Goal: Find specific page/section: Find specific page/section

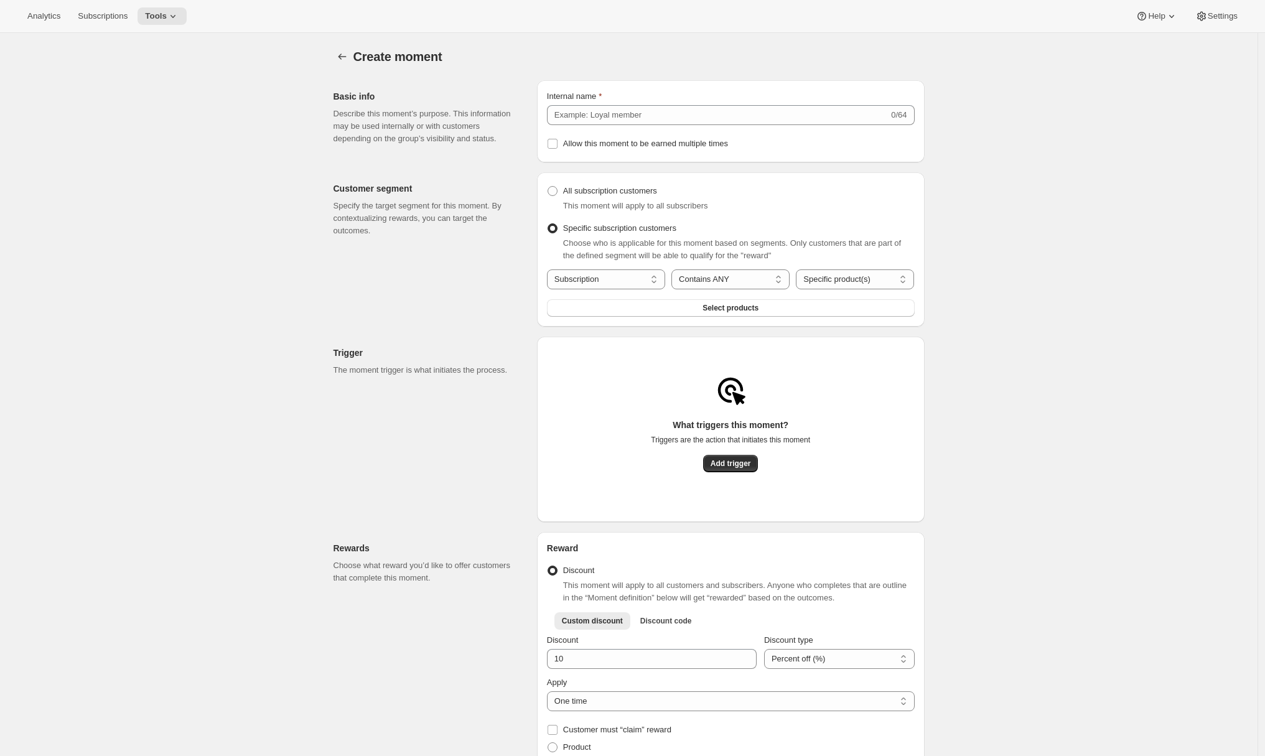
select select "subscribesTo"
click at [459, 259] on div "Customer segment Specify the target segment for this moment. By contextualizing…" at bounding box center [429, 249] width 193 height 154
radio input "true"
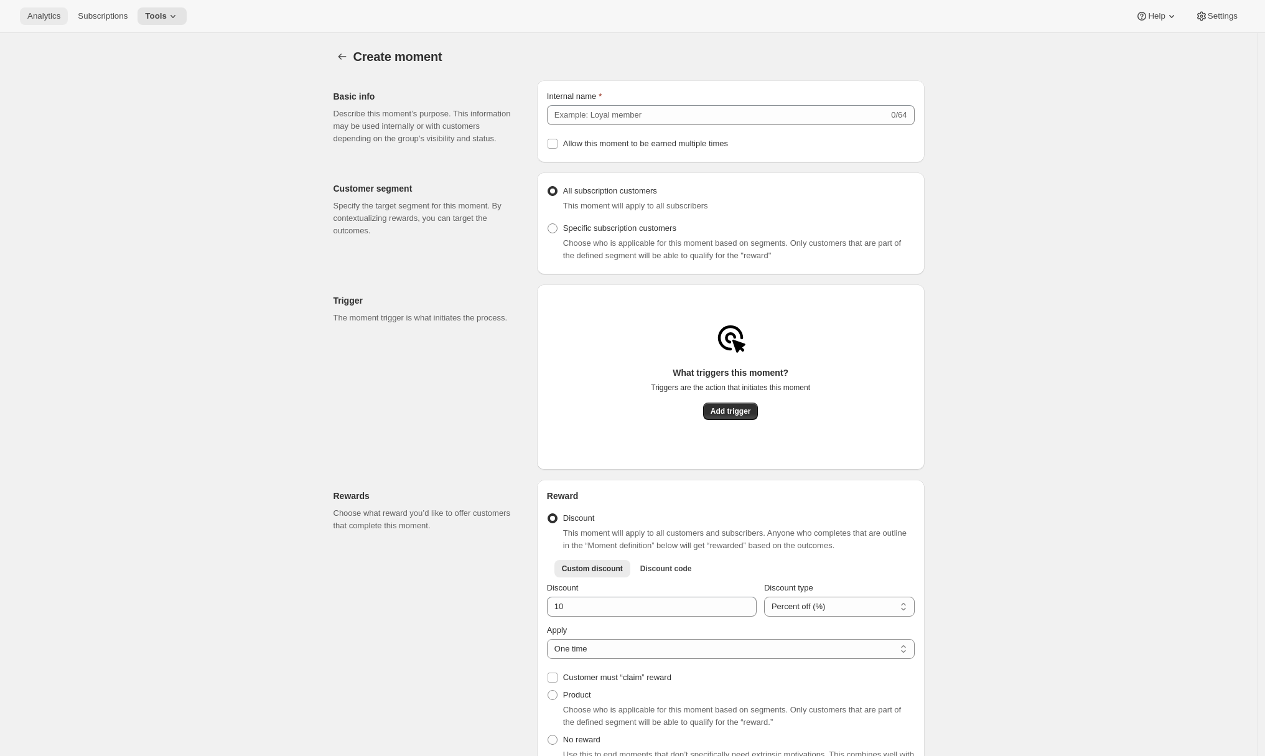
click at [55, 20] on span "Analytics" at bounding box center [43, 16] width 33 height 10
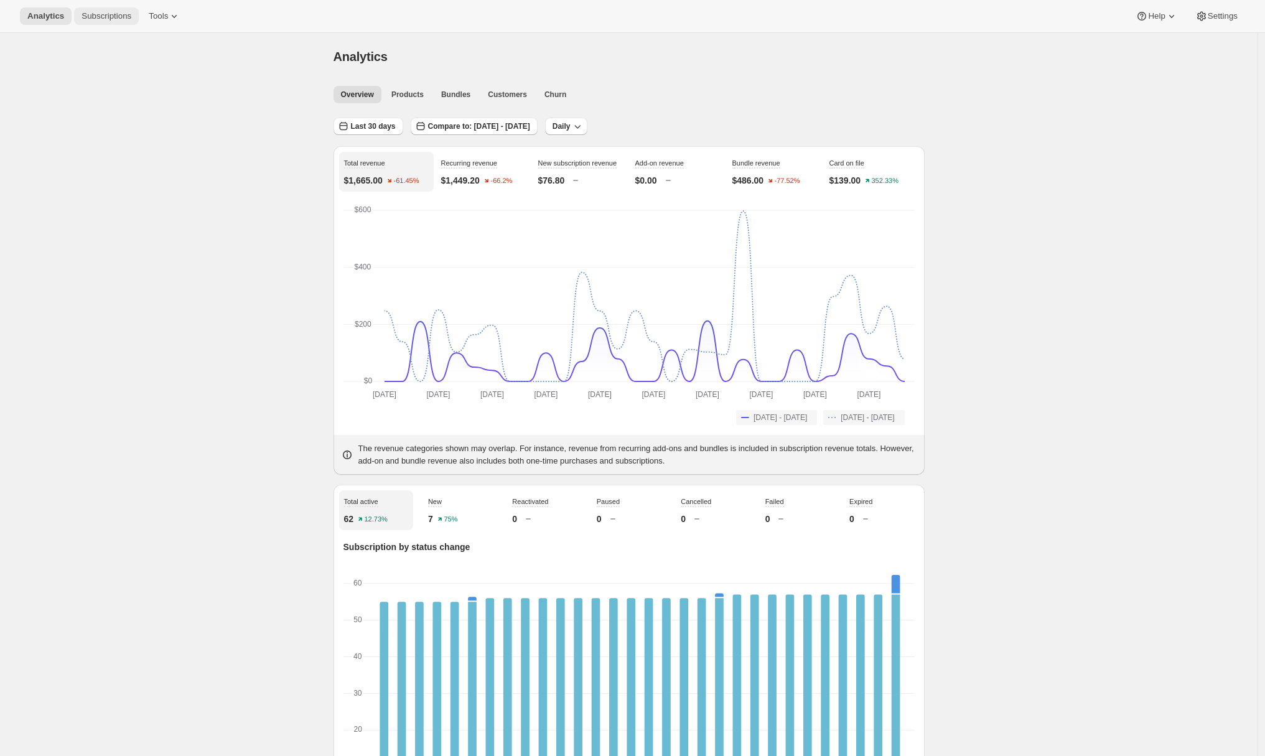
click at [115, 20] on span "Subscriptions" at bounding box center [106, 16] width 50 height 10
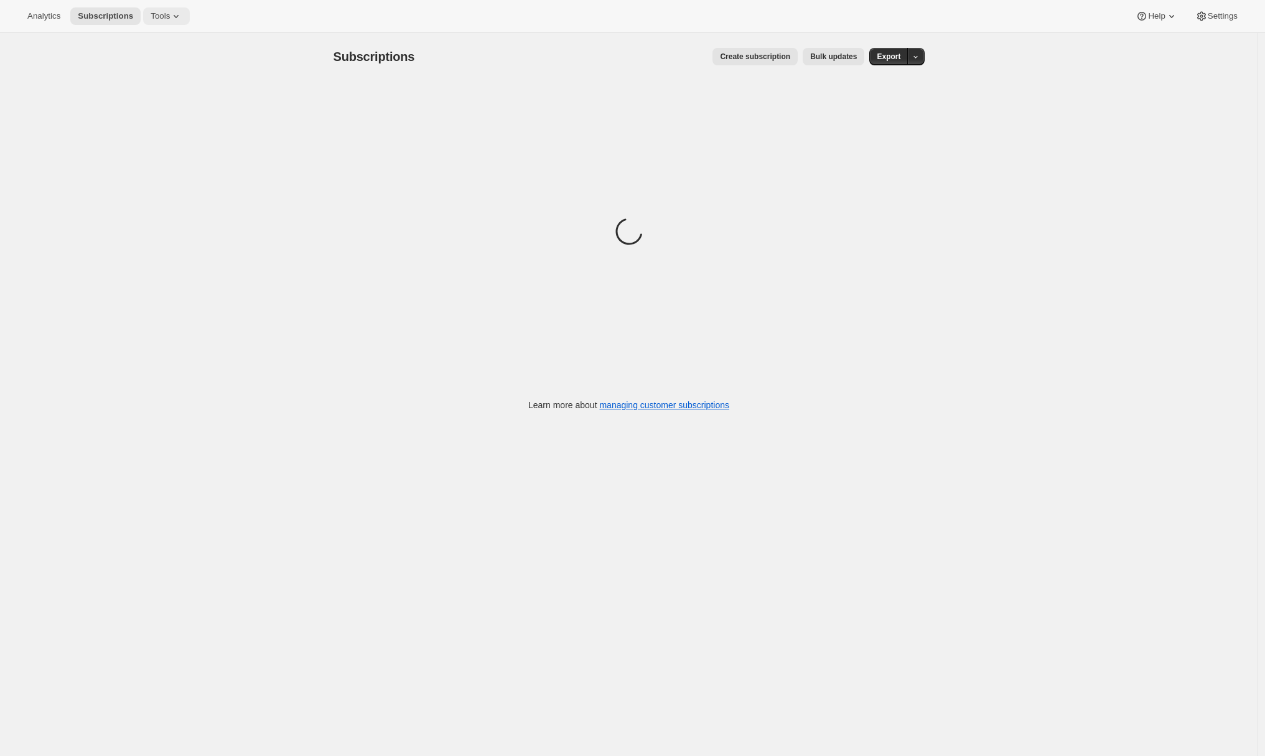
click at [175, 19] on icon at bounding box center [176, 16] width 12 height 12
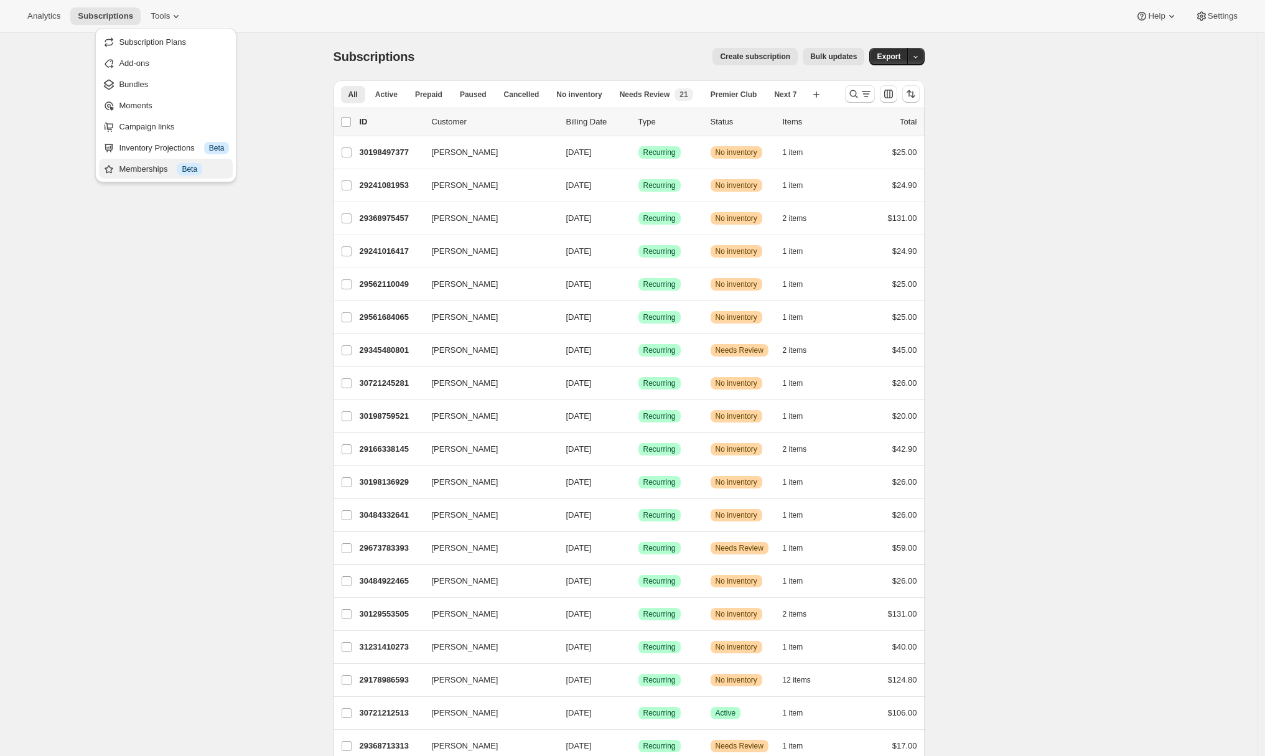
click at [132, 168] on div "Memberships Info Beta" at bounding box center [174, 169] width 110 height 12
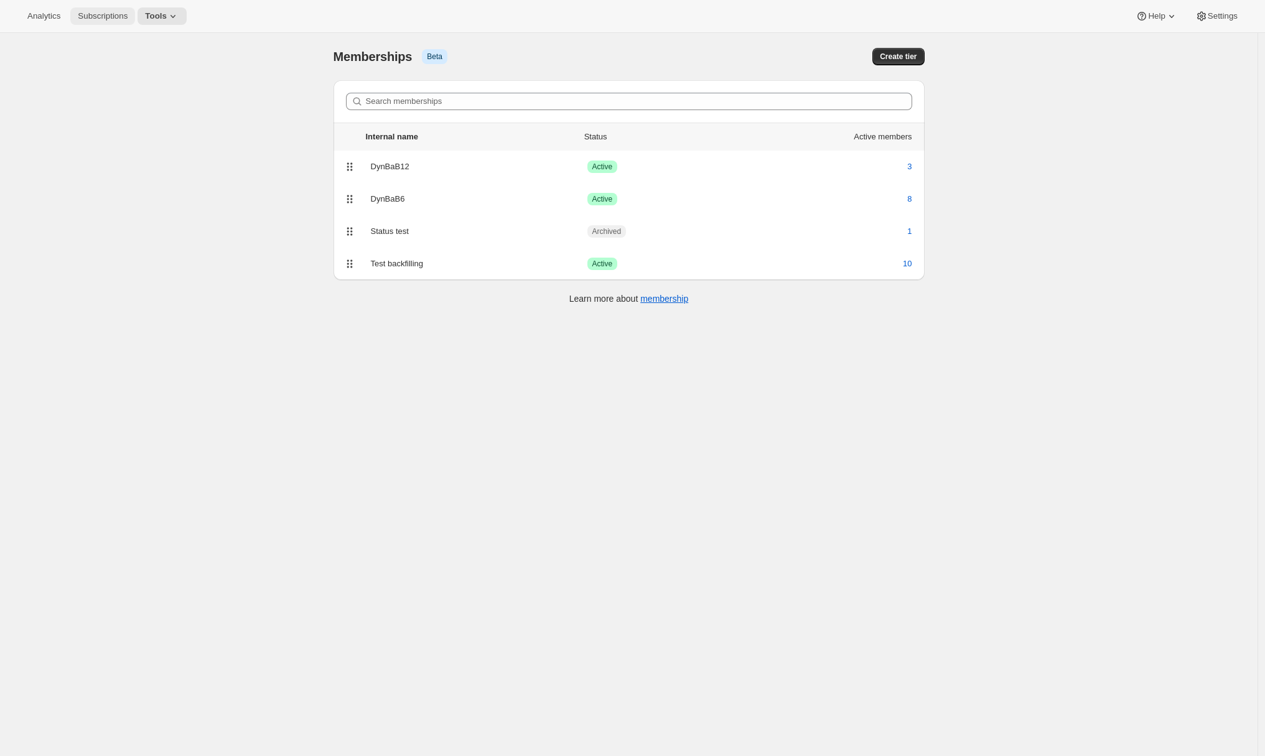
click at [100, 18] on span "Subscriptions" at bounding box center [103, 16] width 50 height 10
